Goal: Check status: Check status

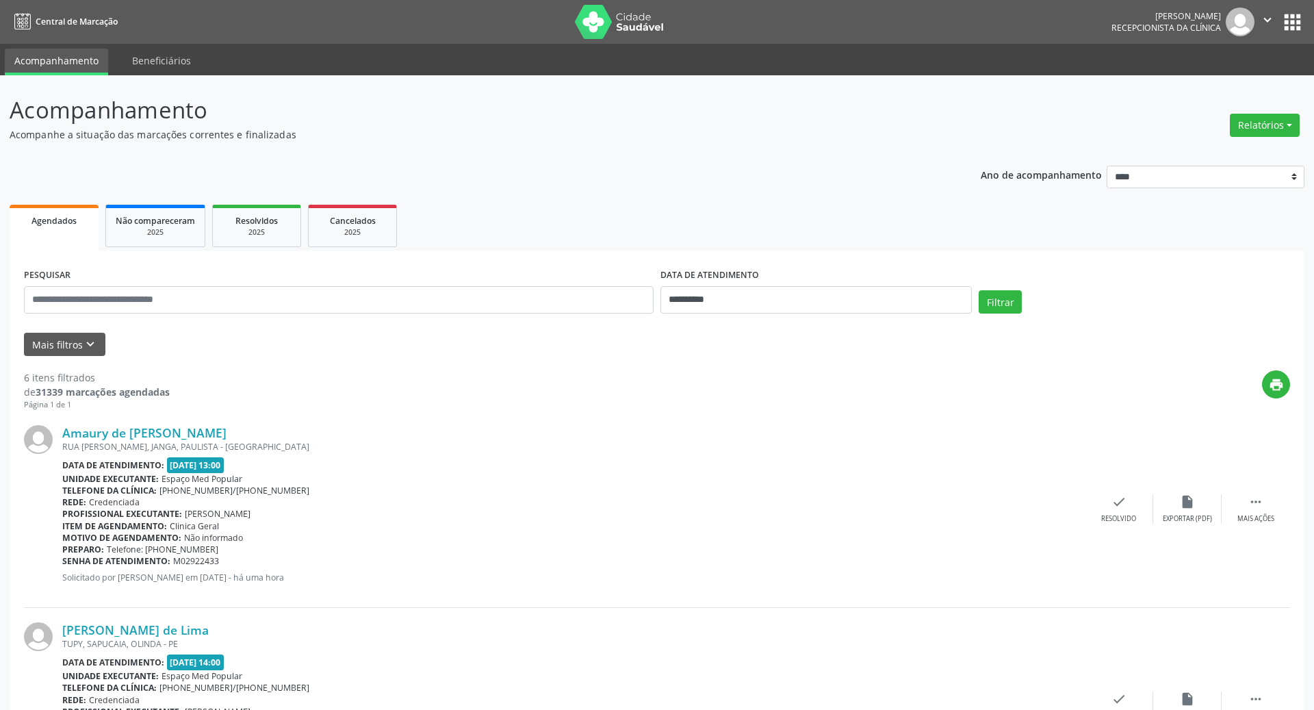
click at [170, 42] on nav "Central de Marcação [PERSON_NAME] Recepcionista da clínica  Configurações Sair…" at bounding box center [657, 22] width 1314 height 44
click at [166, 59] on link "Beneficiários" at bounding box center [162, 61] width 78 height 24
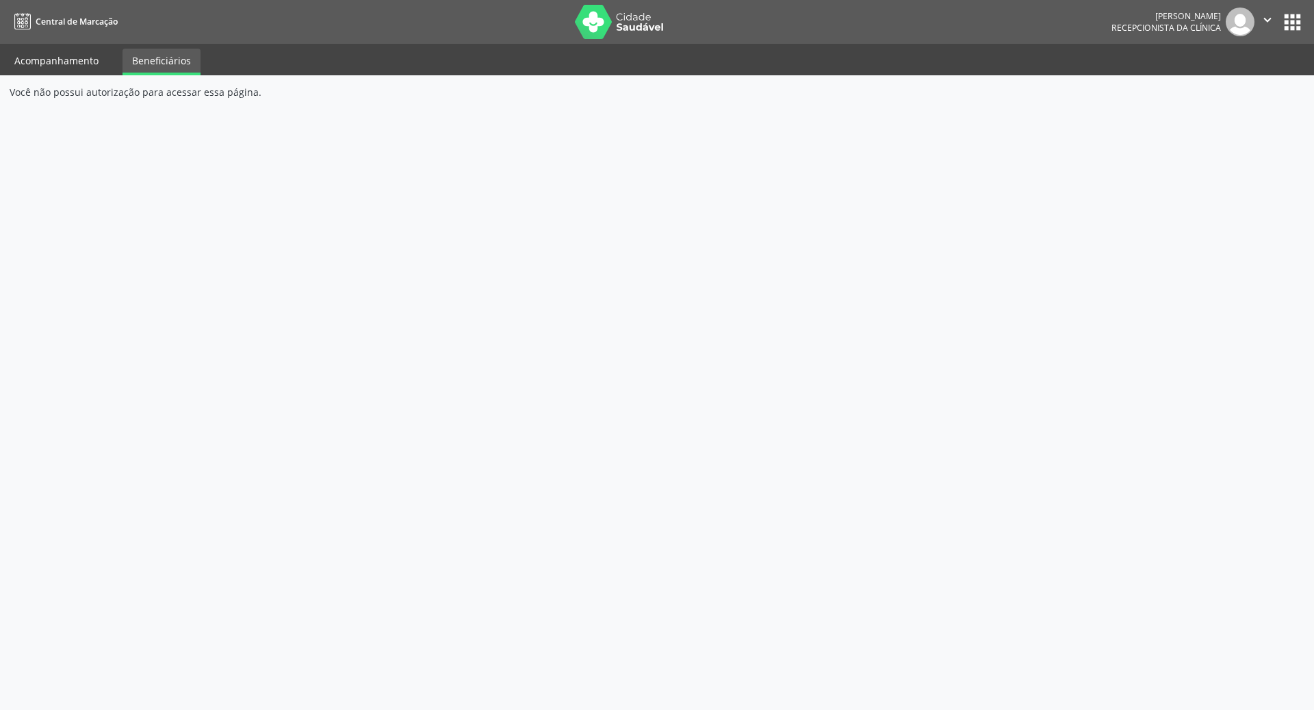
click at [52, 58] on link "Acompanhamento" at bounding box center [56, 61] width 103 height 24
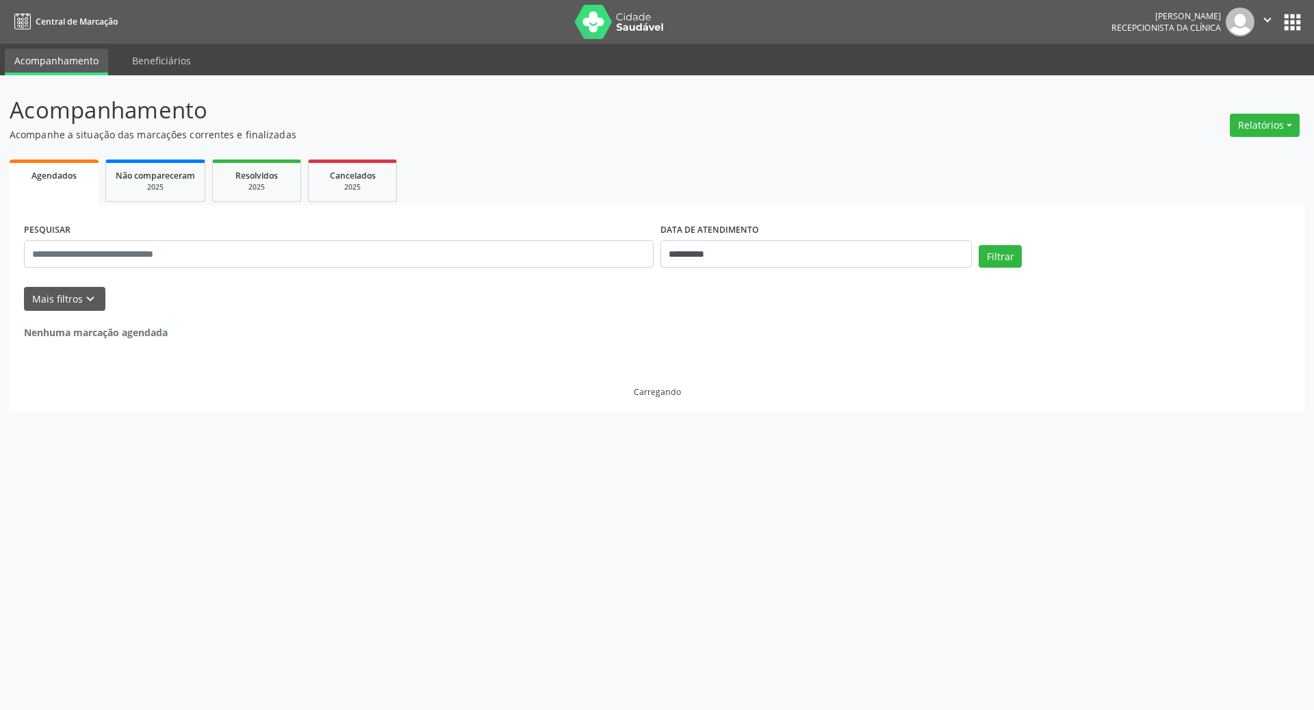
select select "*"
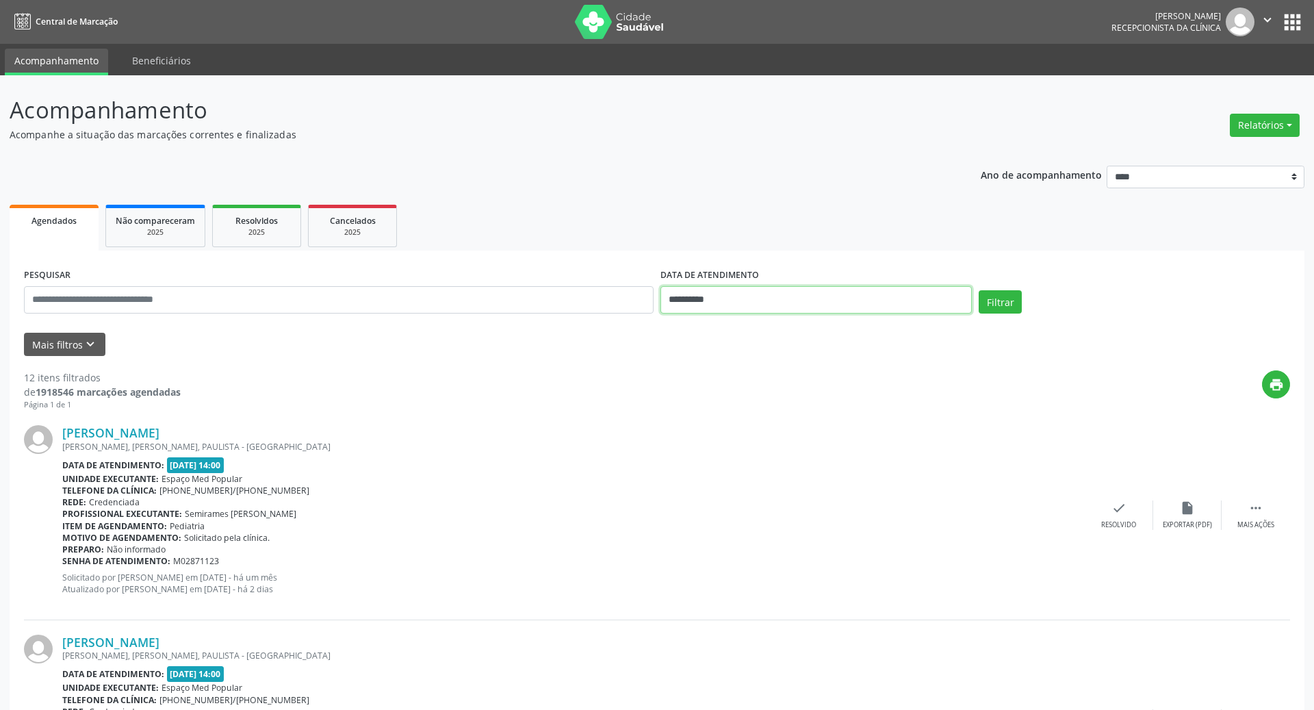
click at [716, 296] on input "**********" at bounding box center [817, 299] width 312 height 27
click at [995, 302] on button "Filtrar" at bounding box center [1000, 301] width 43 height 23
click at [987, 299] on button "Filtrar" at bounding box center [1000, 301] width 43 height 23
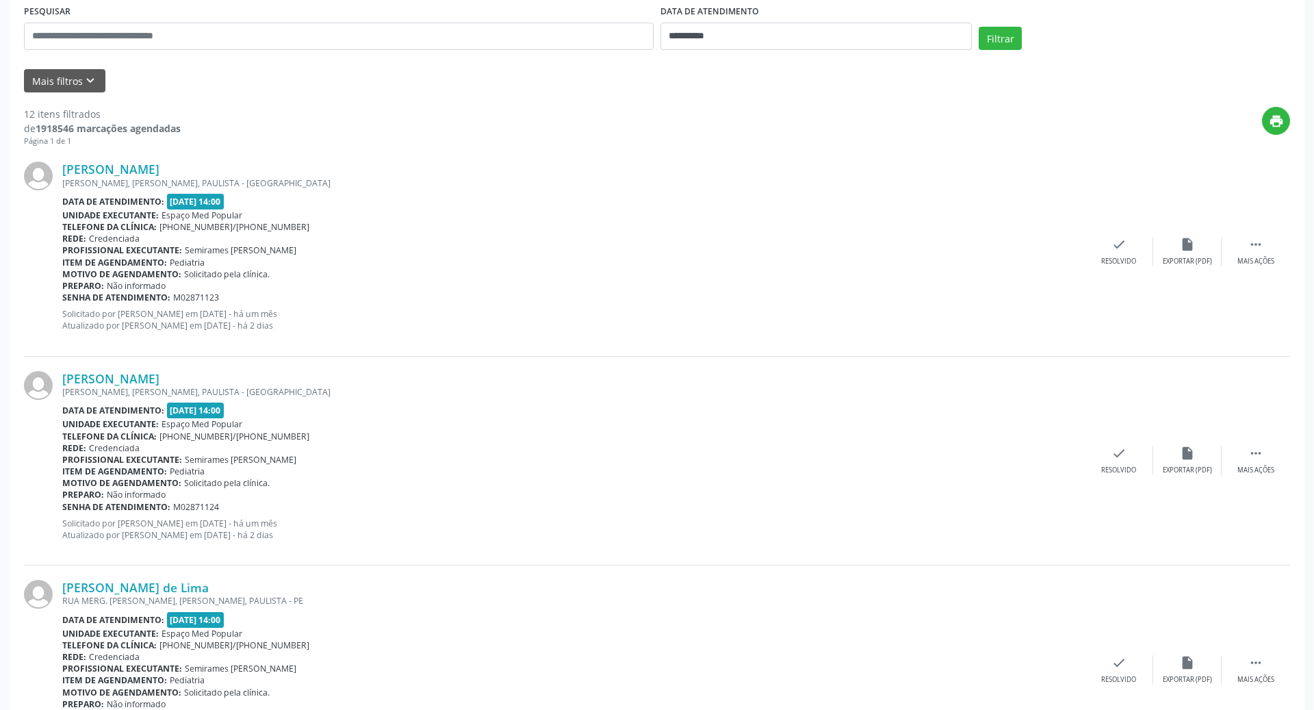
scroll to position [268, 0]
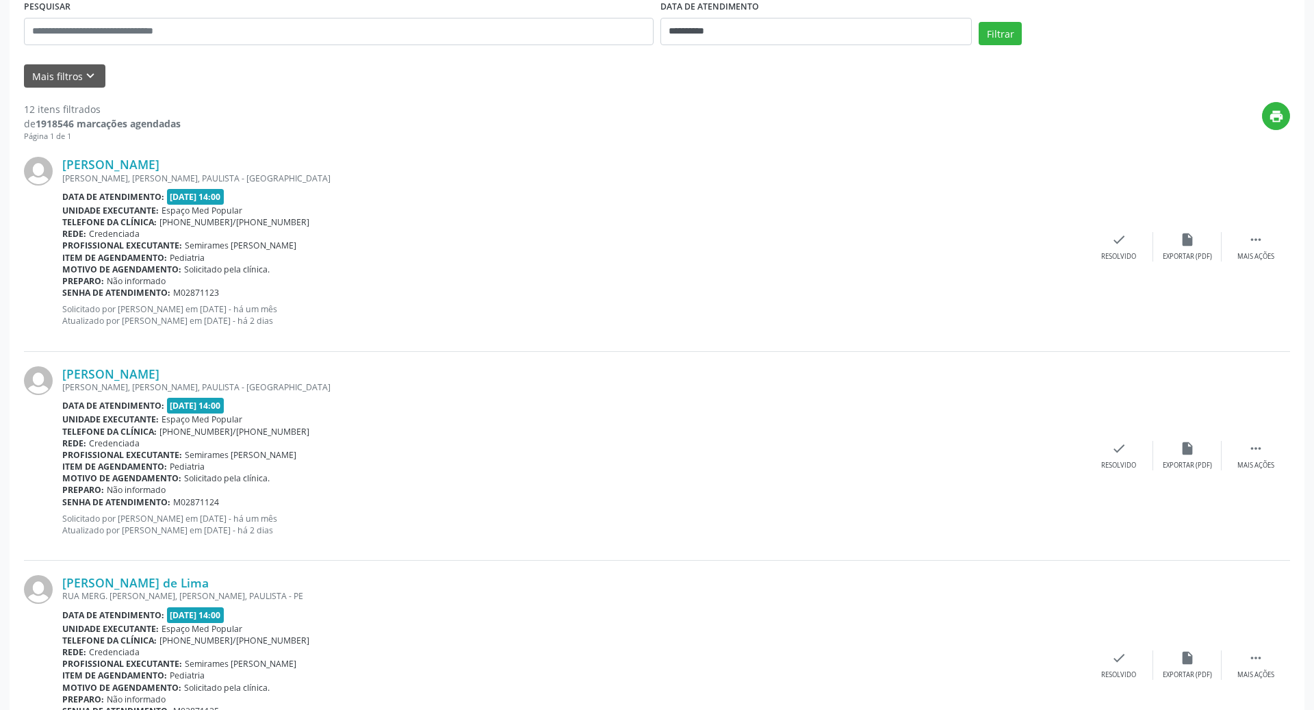
drag, startPoint x: 609, startPoint y: 710, endPoint x: 655, endPoint y: 57, distance: 654.7
click at [641, 387] on div "[PERSON_NAME], [PERSON_NAME], PAULISTA - [GEOGRAPHIC_DATA]" at bounding box center [573, 387] width 1023 height 12
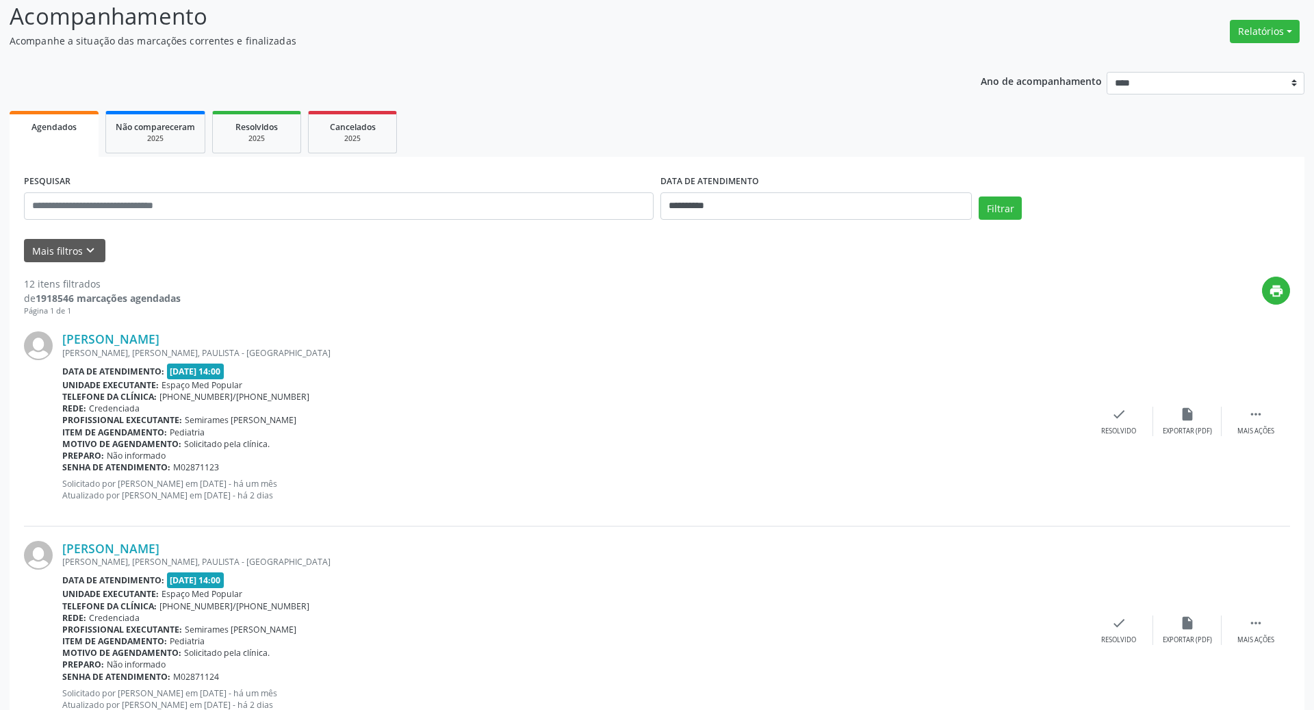
scroll to position [94, 0]
